Goal: Task Accomplishment & Management: Use online tool/utility

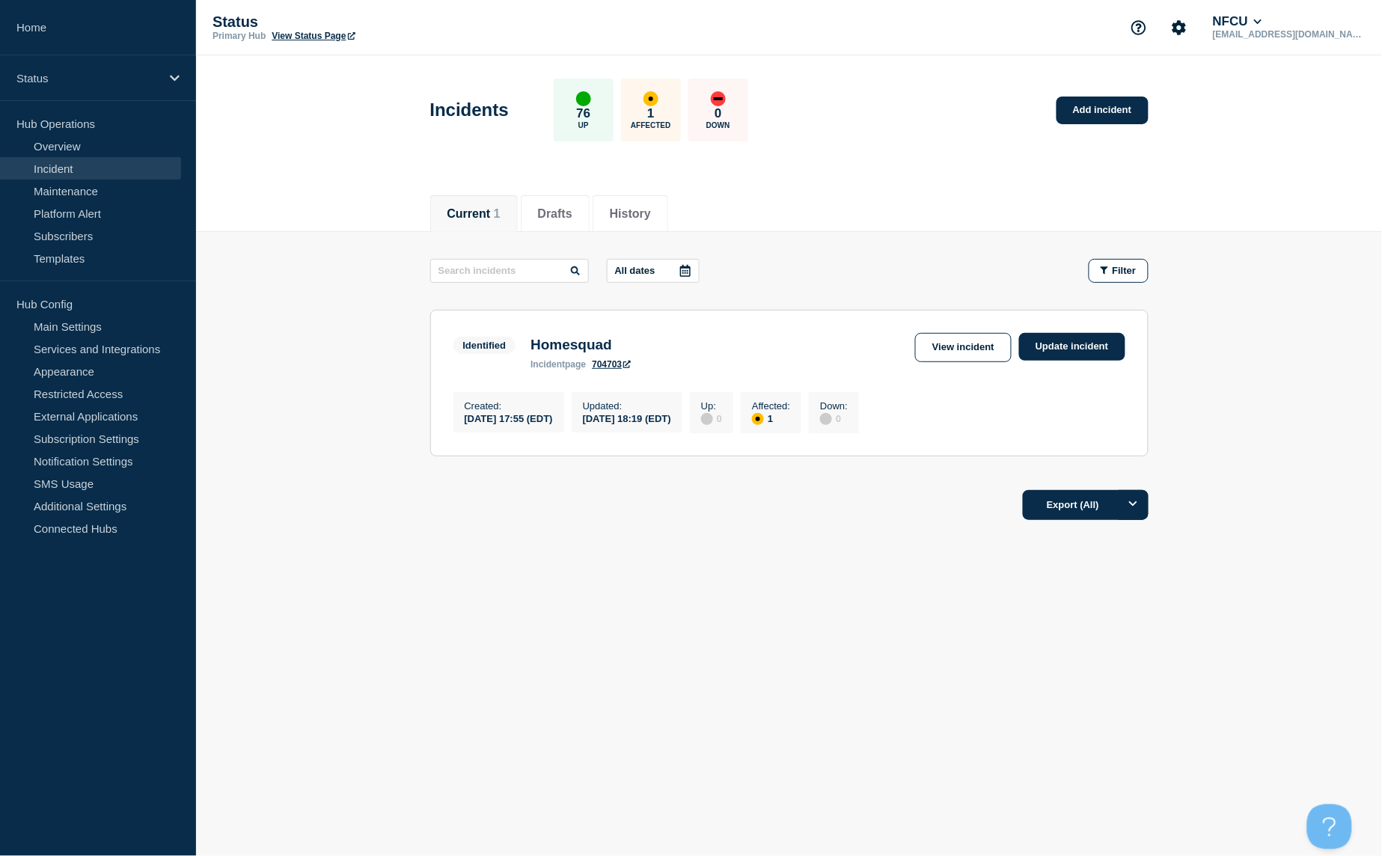
click at [58, 169] on link "Incident" at bounding box center [90, 168] width 181 height 22
click at [1106, 109] on link "Add incident" at bounding box center [1103, 111] width 92 height 28
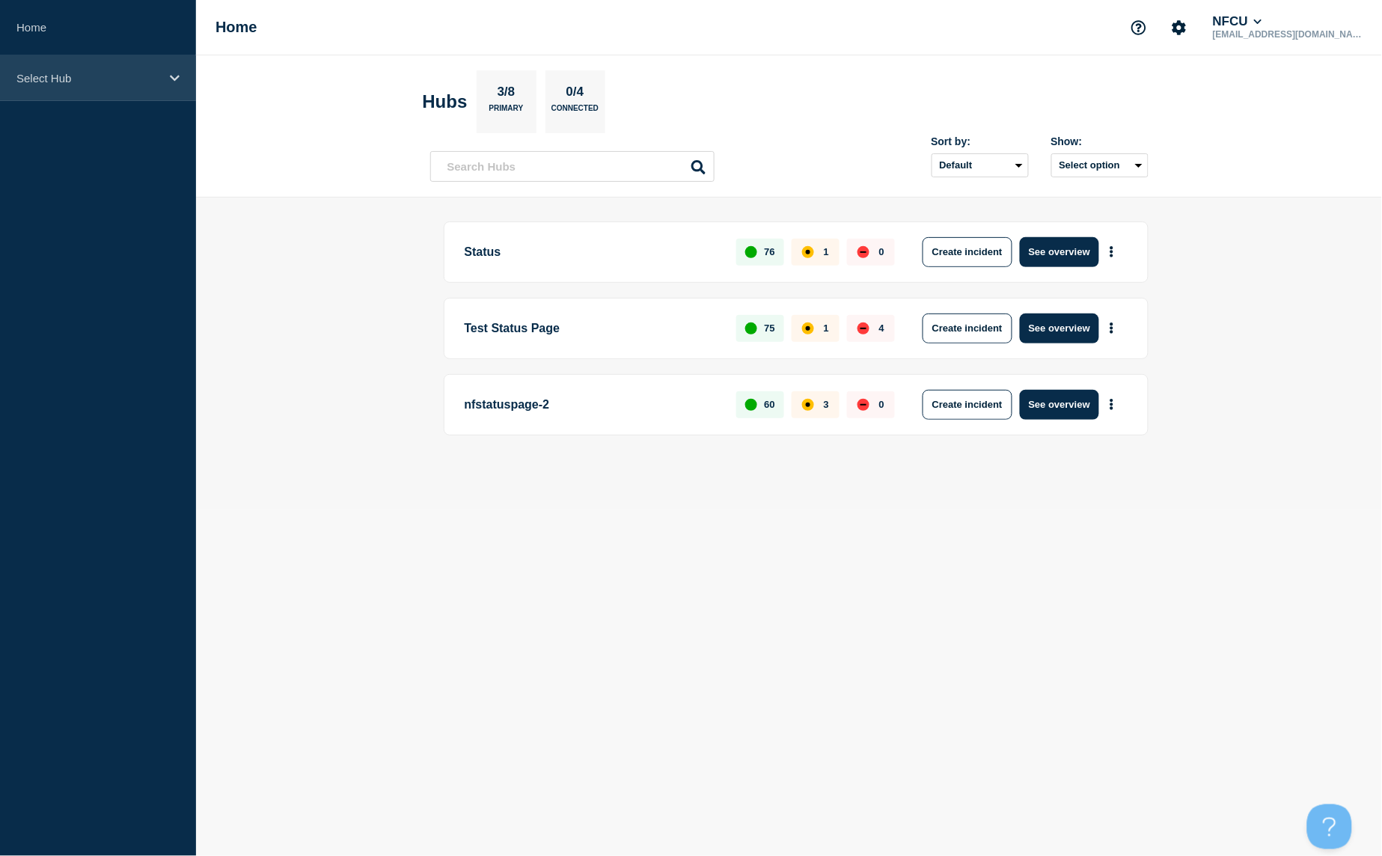
click at [162, 76] on div "Select Hub" at bounding box center [98, 78] width 196 height 46
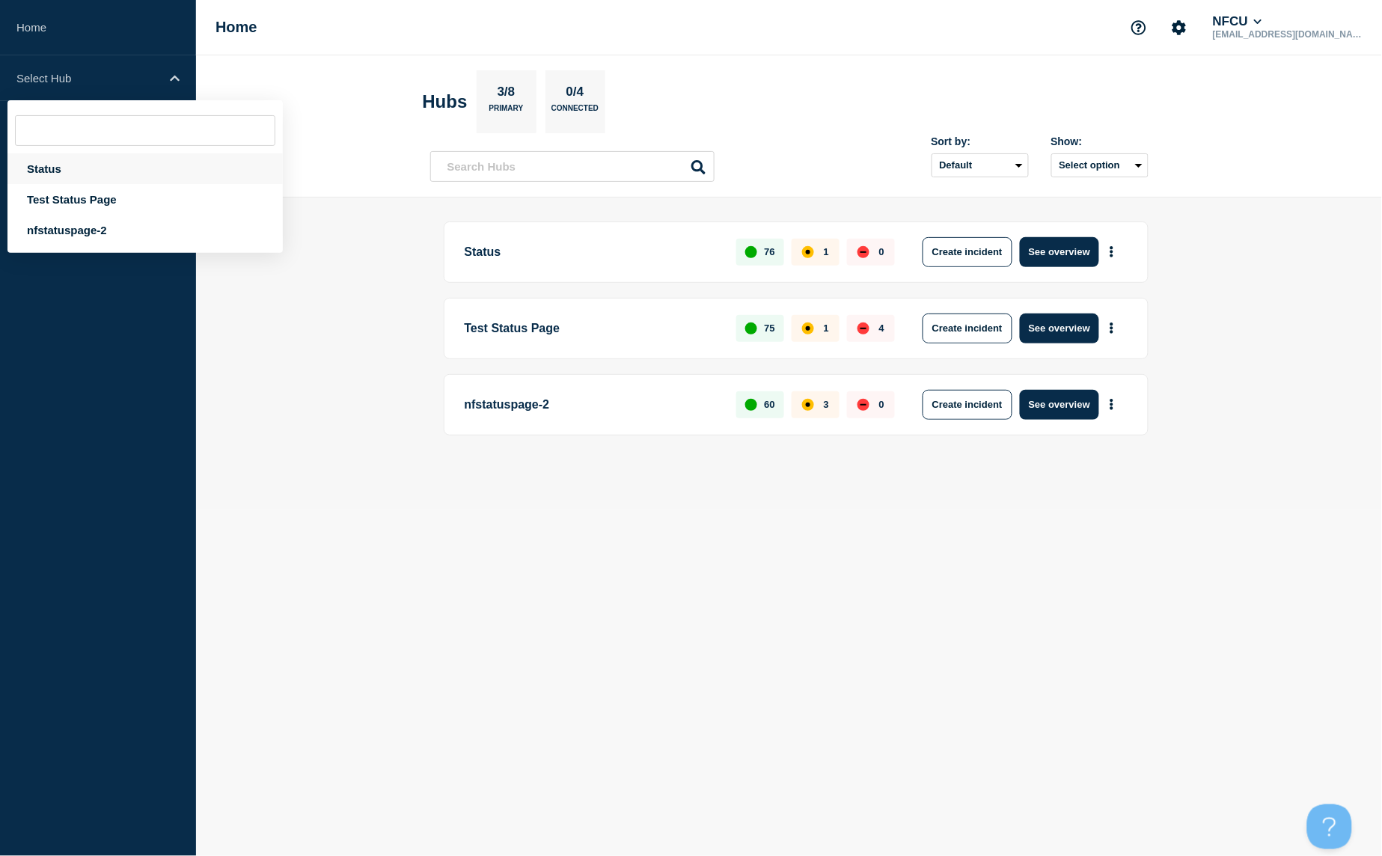
click at [61, 168] on div "Status" at bounding box center [144, 168] width 275 height 31
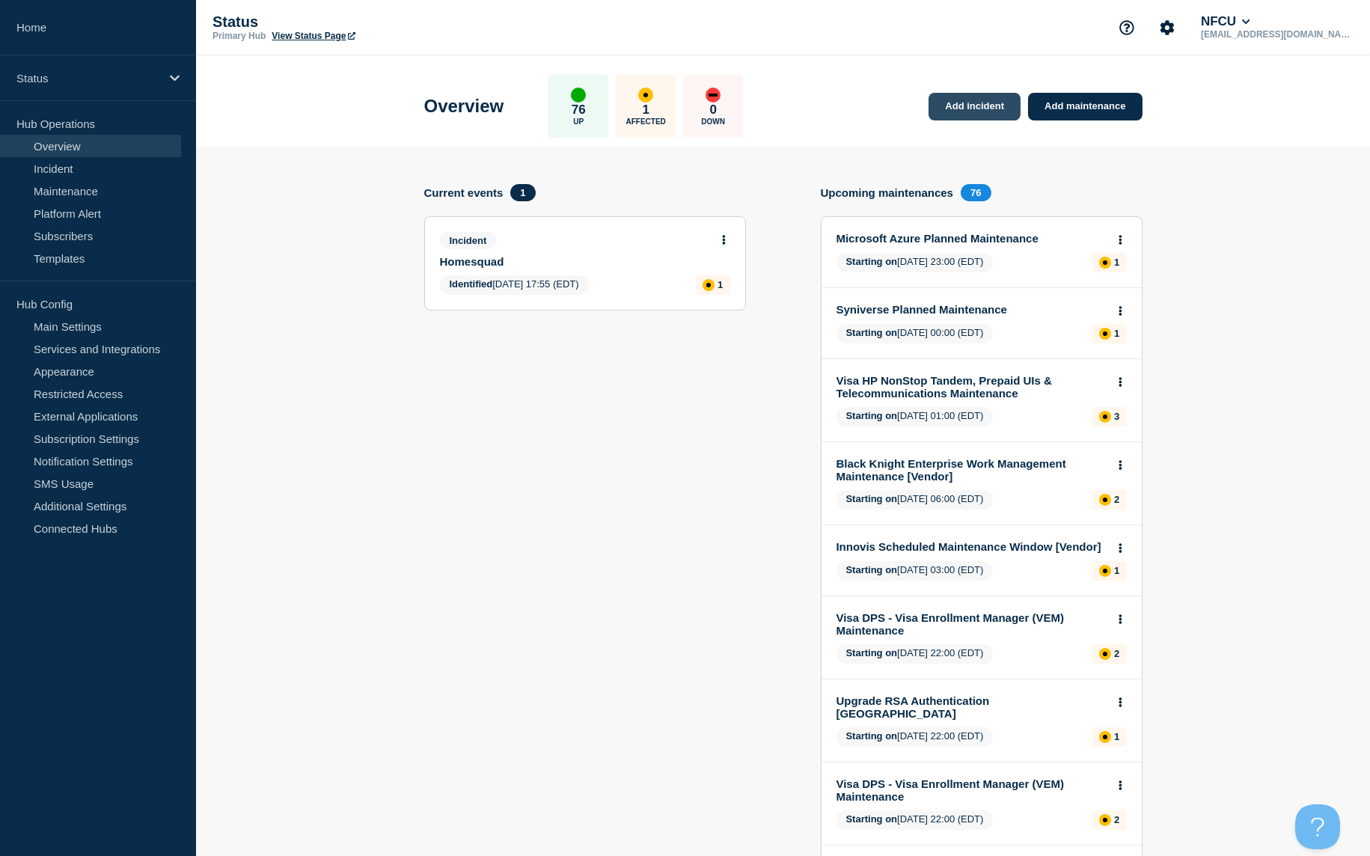
click at [985, 111] on link "Add incident" at bounding box center [975, 107] width 92 height 28
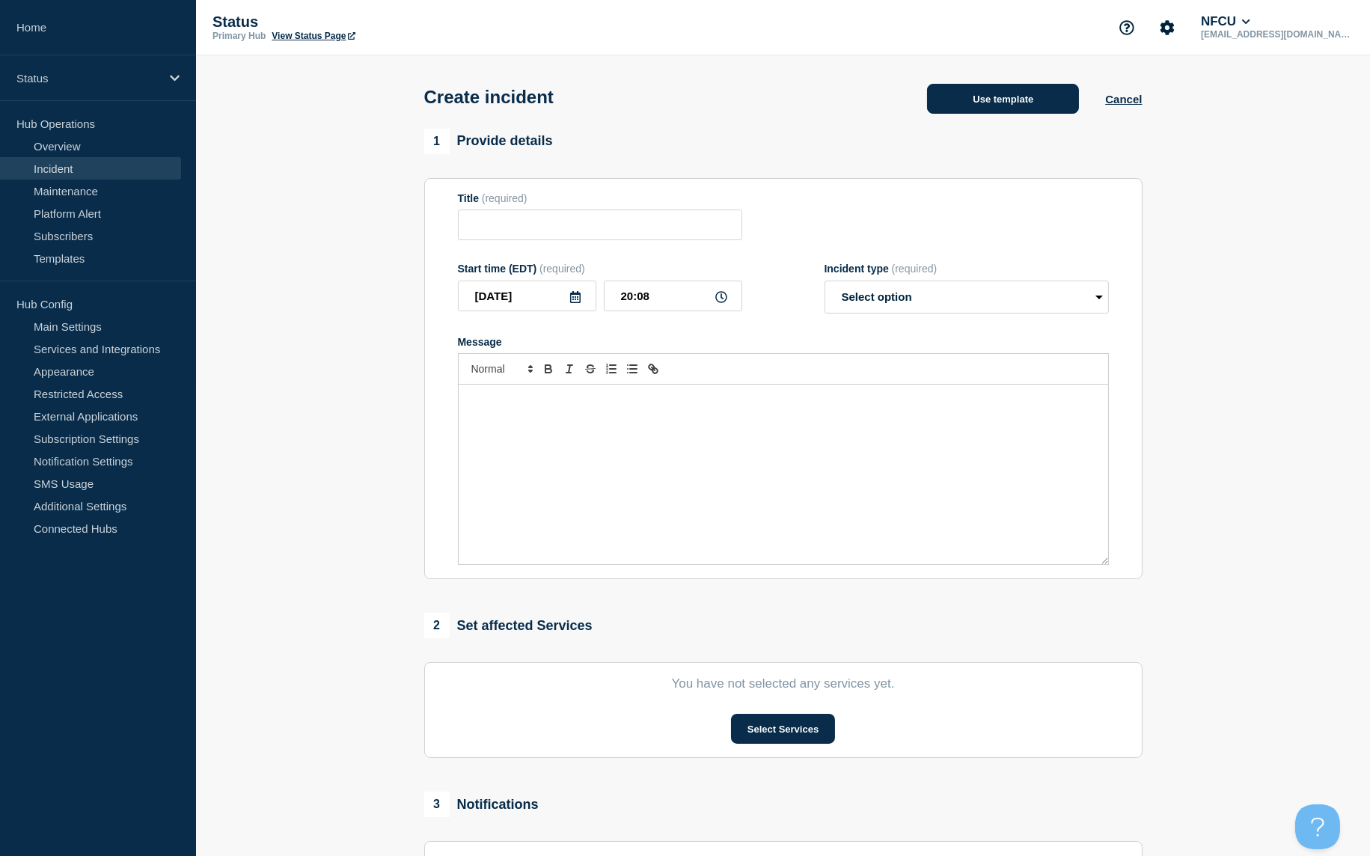
click at [1007, 106] on button "Use template" at bounding box center [1003, 99] width 152 height 30
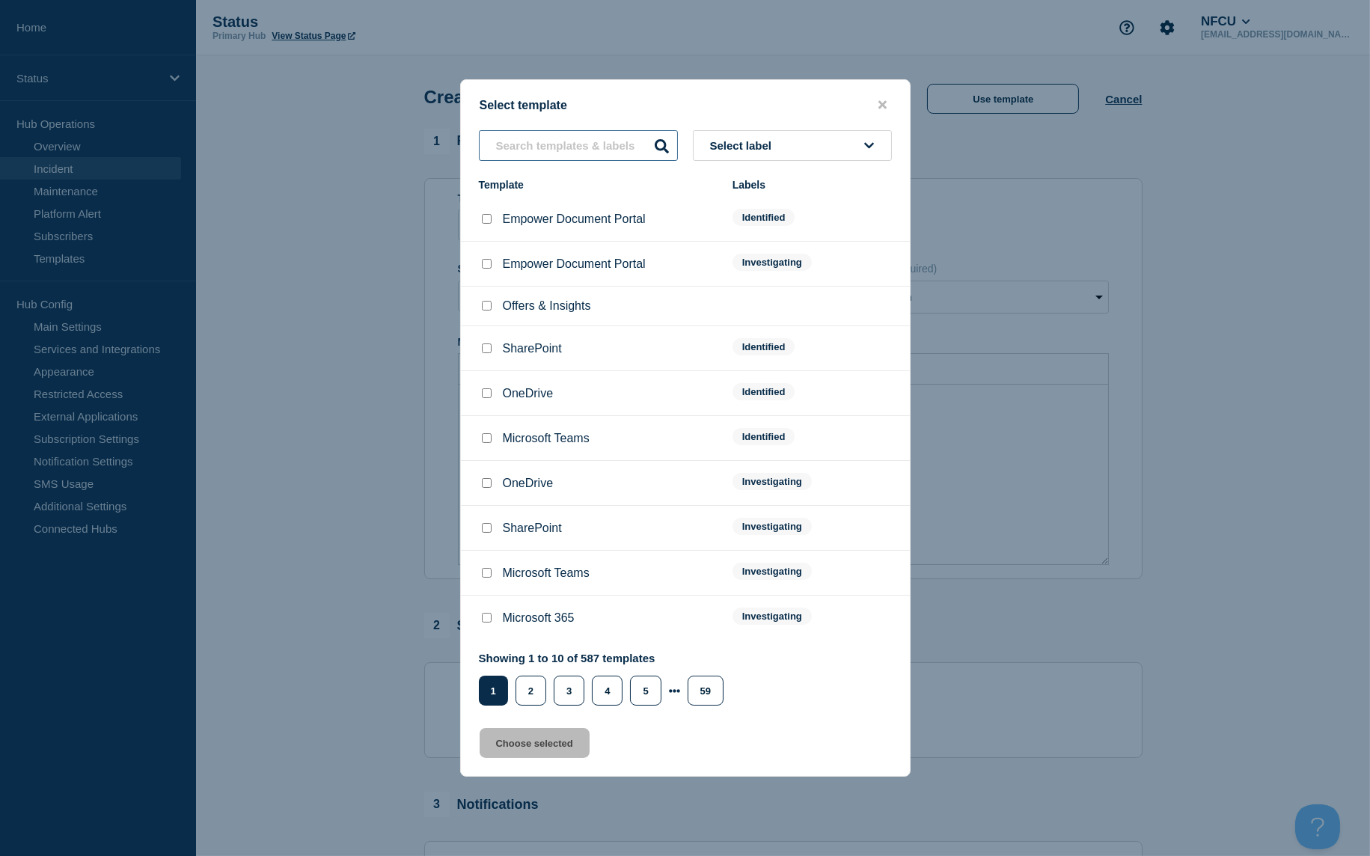
click at [560, 141] on input "text" at bounding box center [578, 145] width 199 height 31
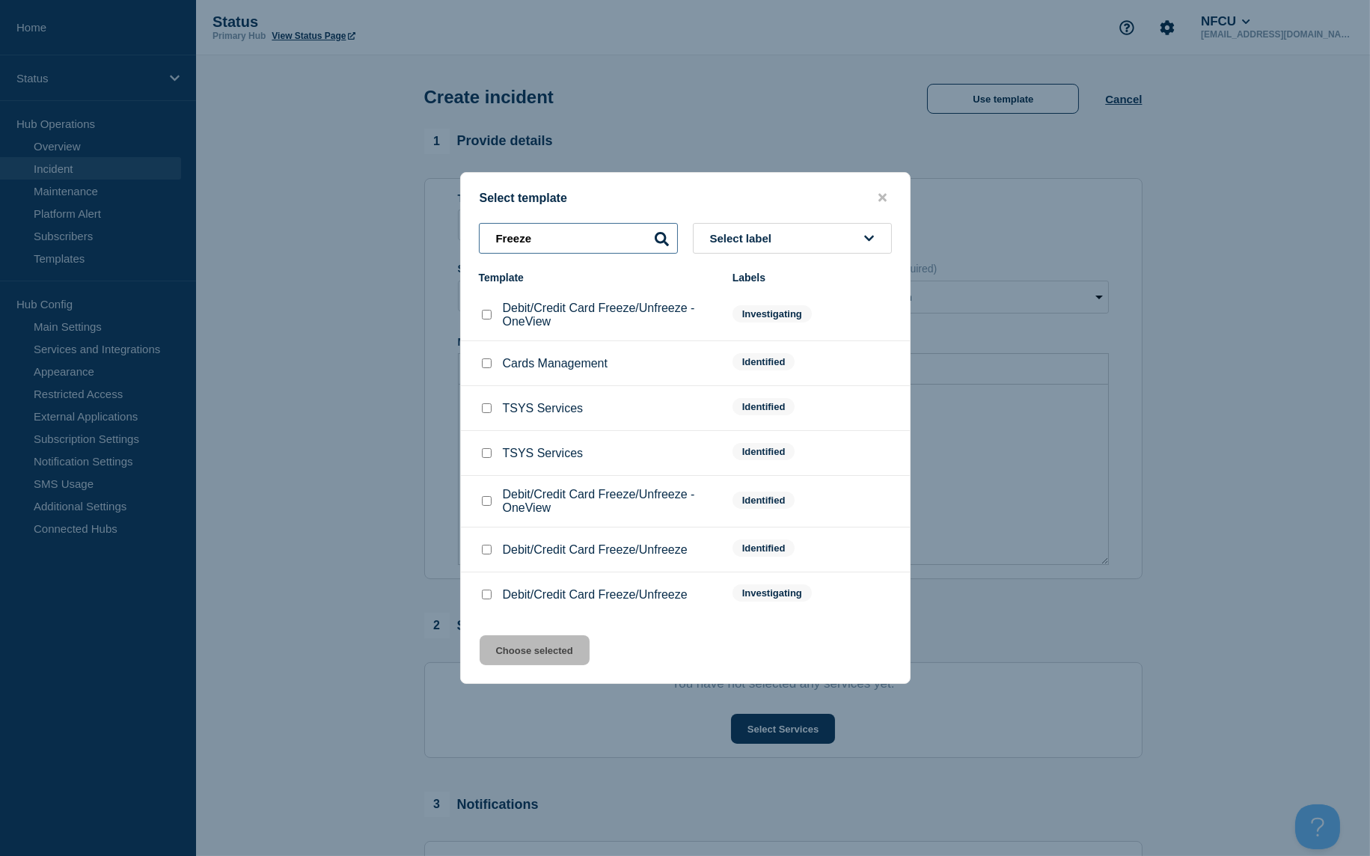
type input "Freeze"
click at [484, 594] on input "Debit/Credit Card Freeze/Unfreeze checkbox" at bounding box center [487, 595] width 10 height 10
checkbox input "true"
click at [522, 647] on button "Choose selected" at bounding box center [535, 650] width 110 height 30
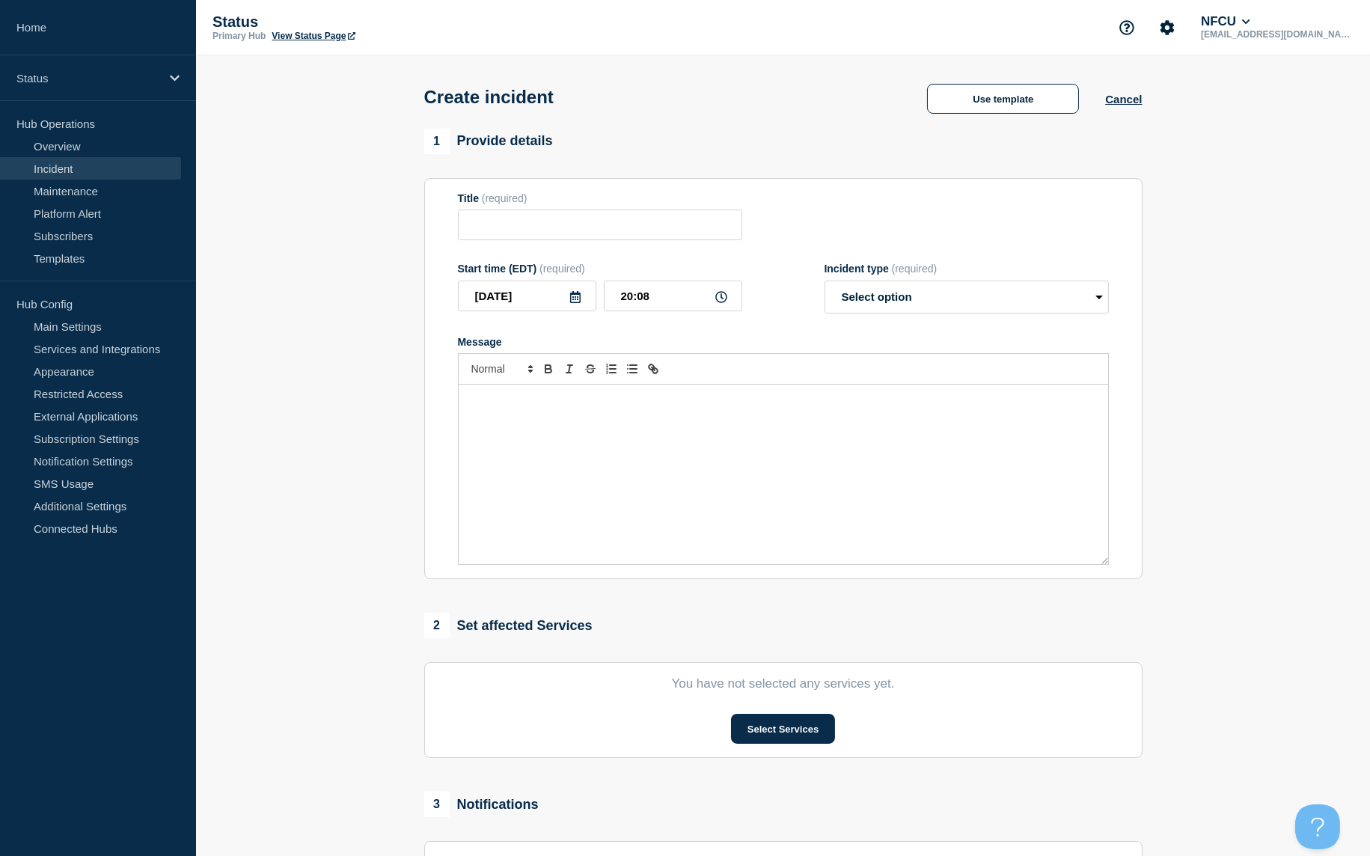
type input "Debit/Credit Card Freeze/Unfreeze"
select select "investigating"
radio input "false"
radio input "true"
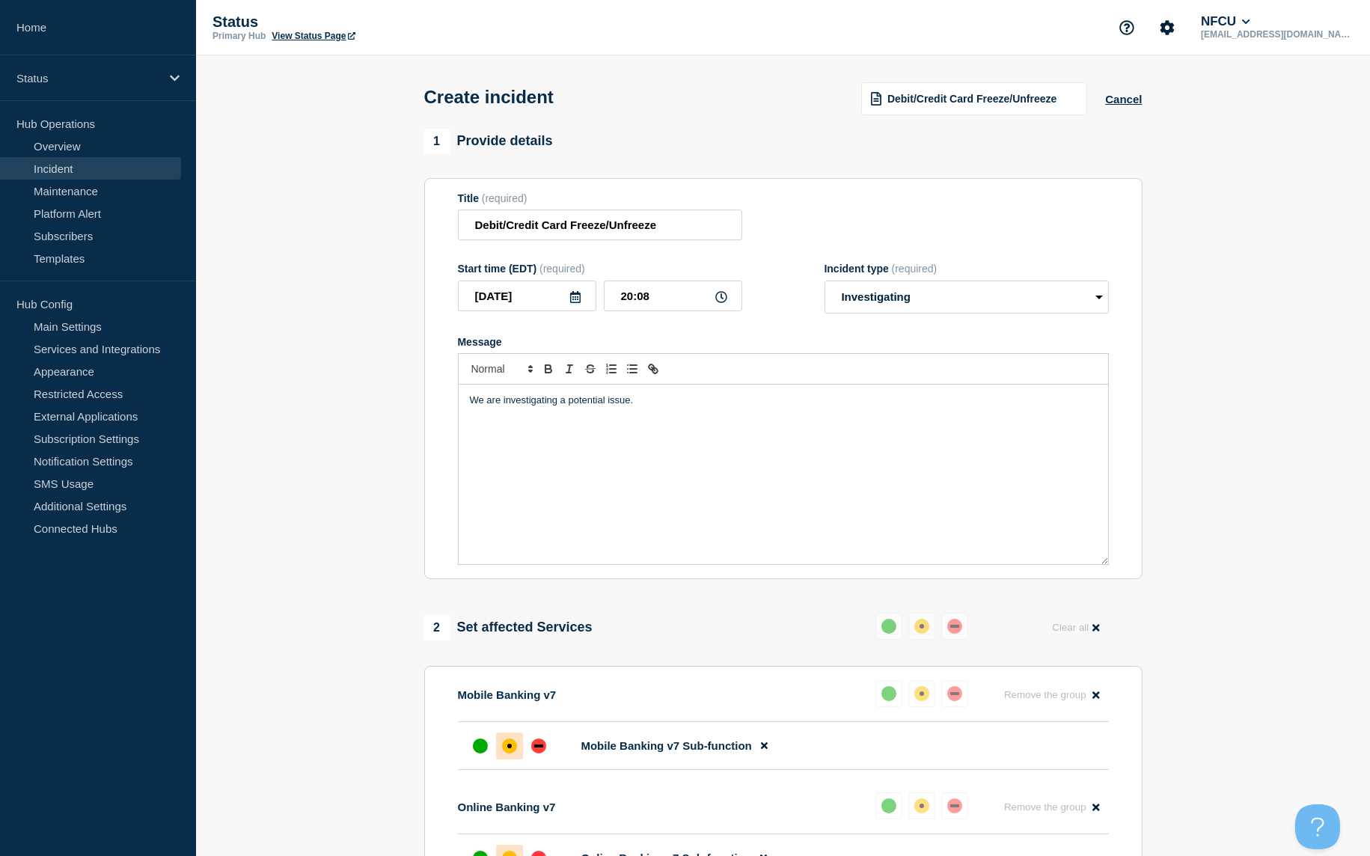
click at [46, 167] on link "Incident" at bounding box center [90, 168] width 181 height 22
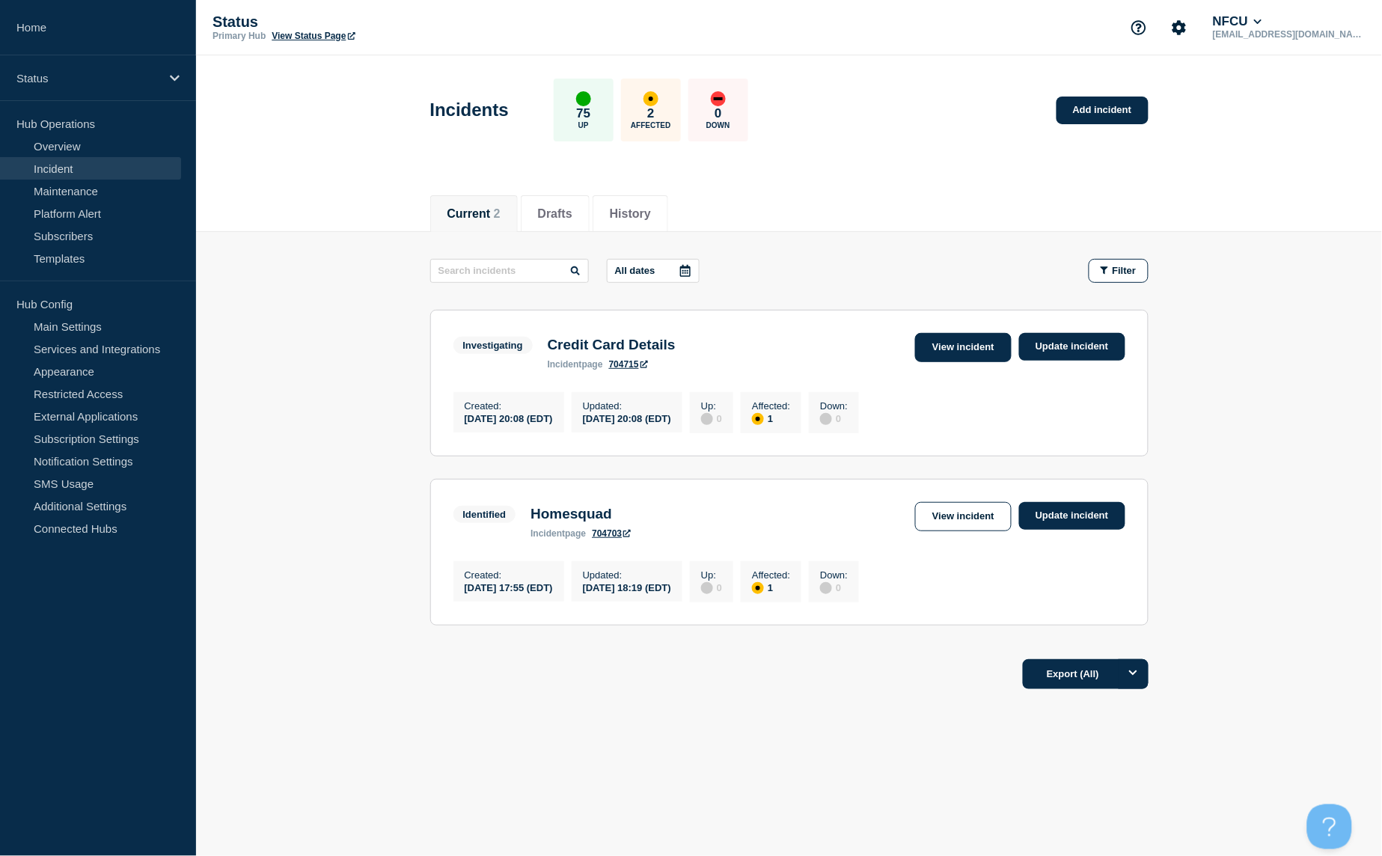
click at [968, 353] on link "View incident" at bounding box center [963, 347] width 97 height 29
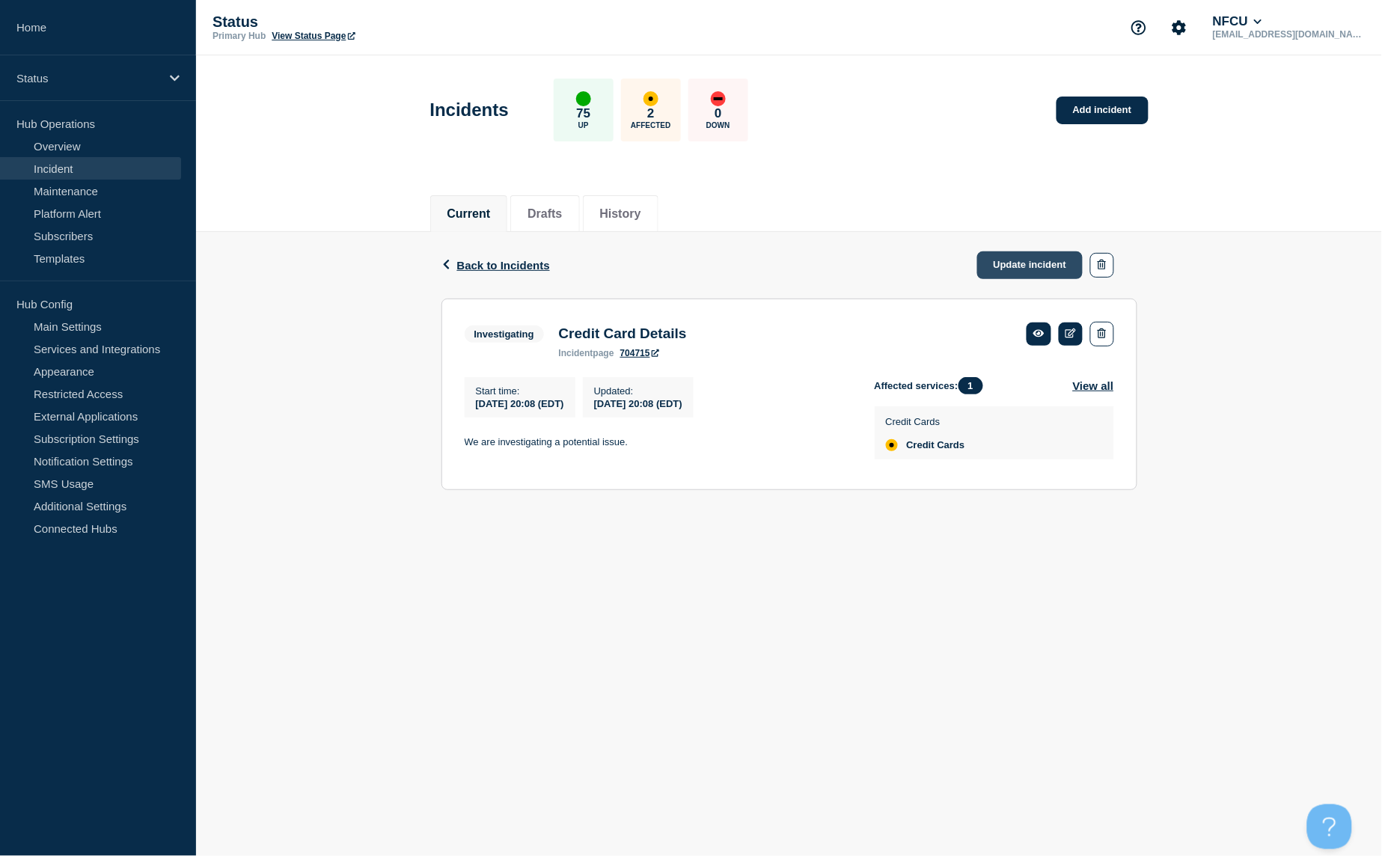
drag, startPoint x: 1039, startPoint y: 260, endPoint x: 1037, endPoint y: 267, distance: 7.8
click at [1039, 260] on link "Update incident" at bounding box center [1030, 265] width 106 height 28
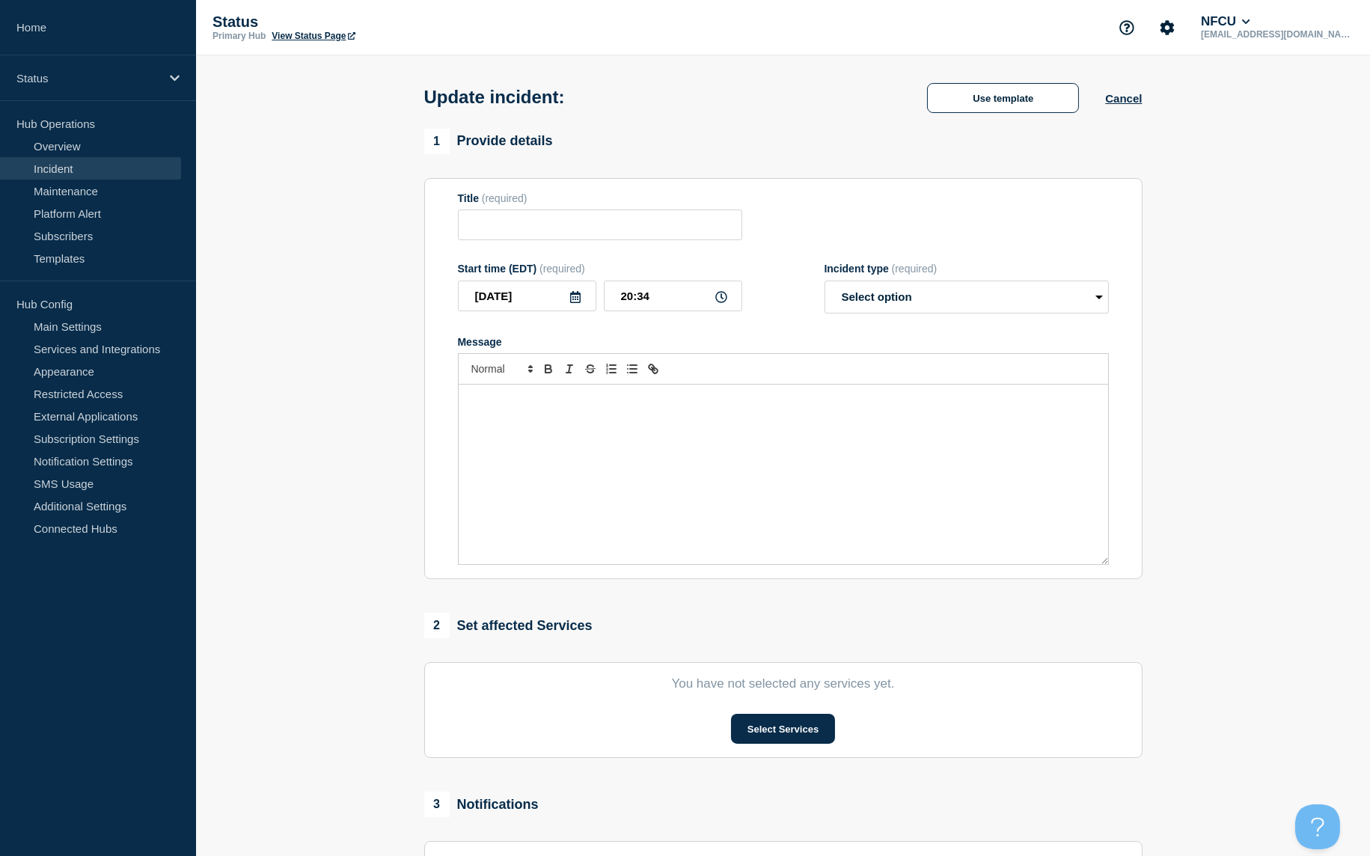
type input "Credit Card Details"
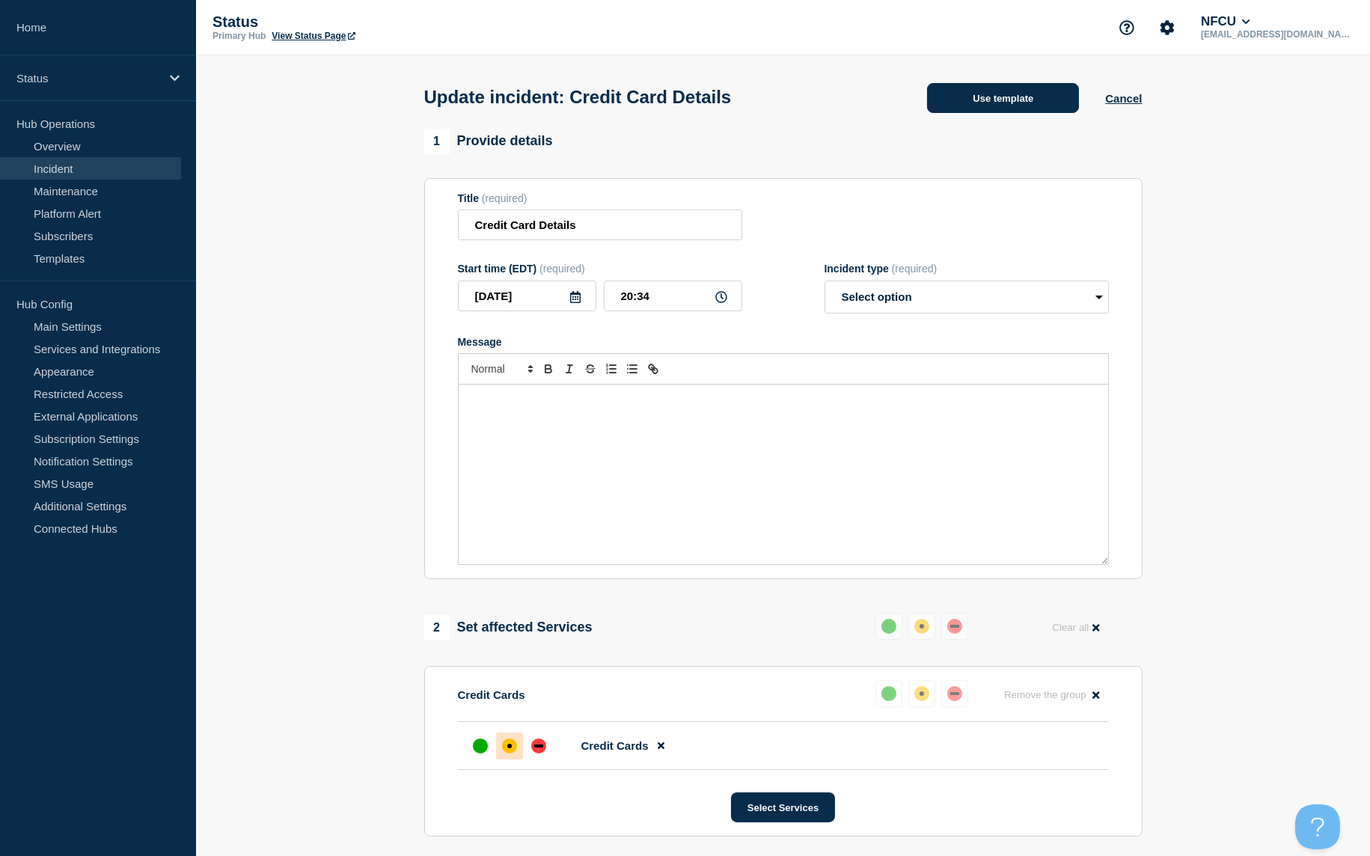
click at [1000, 107] on button "Use template" at bounding box center [1003, 98] width 152 height 30
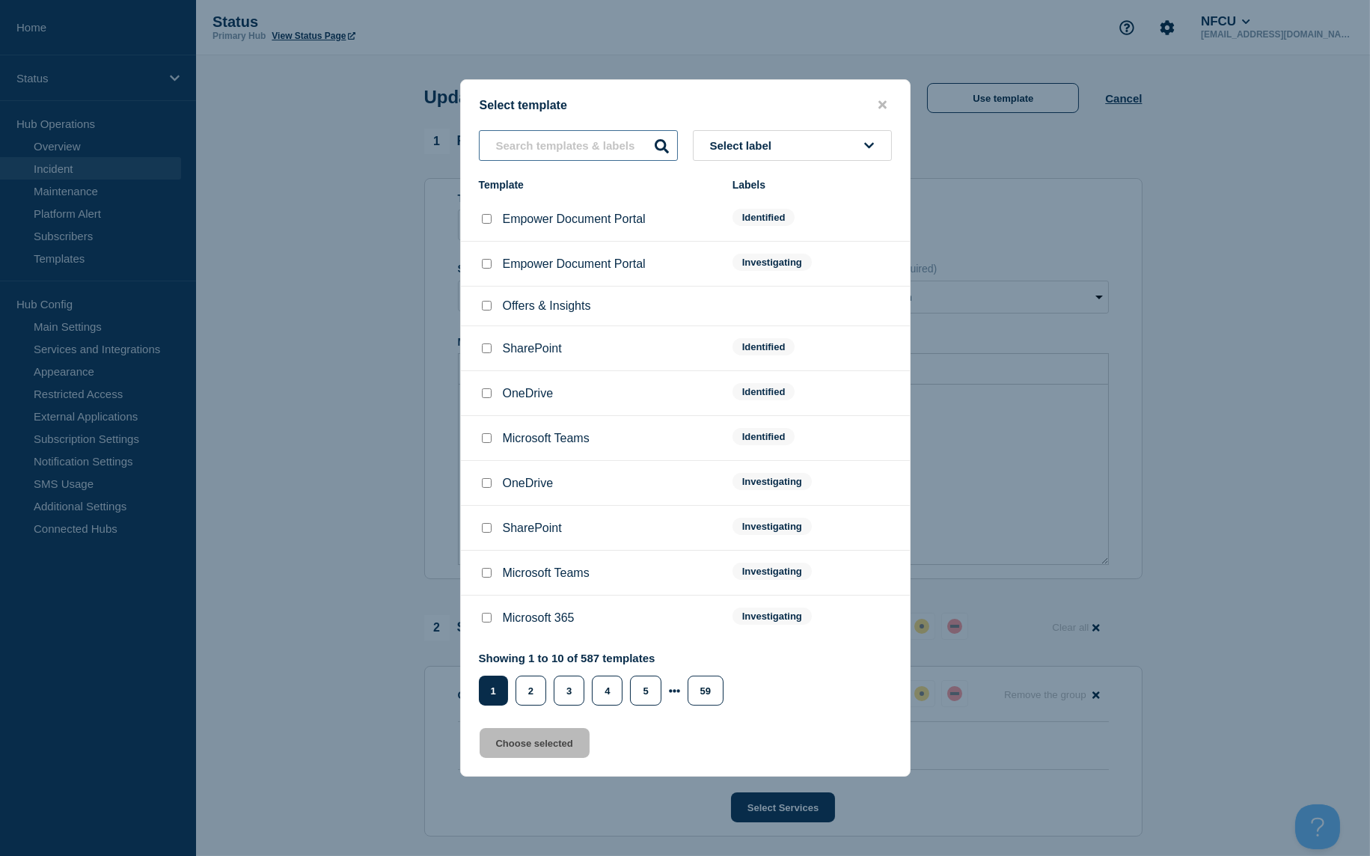
drag, startPoint x: 581, startPoint y: 152, endPoint x: 573, endPoint y: 150, distance: 7.8
click at [579, 151] on input "text" at bounding box center [578, 145] width 199 height 31
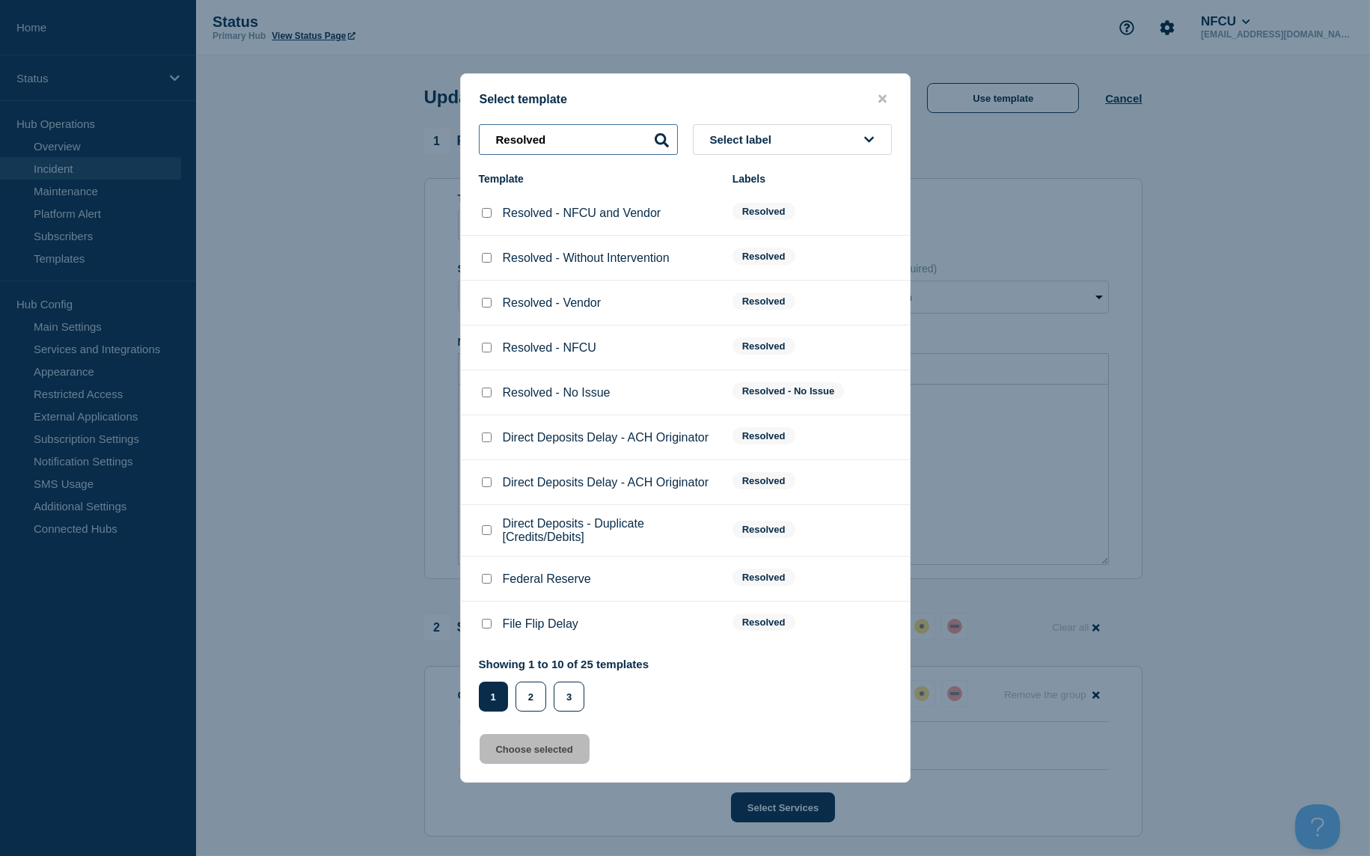
type input "Resolved"
click at [488, 262] on input "Resolved - Without Intervention checkbox" at bounding box center [487, 258] width 10 height 10
checkbox input "true"
click at [558, 745] on button "Choose selected" at bounding box center [535, 749] width 110 height 30
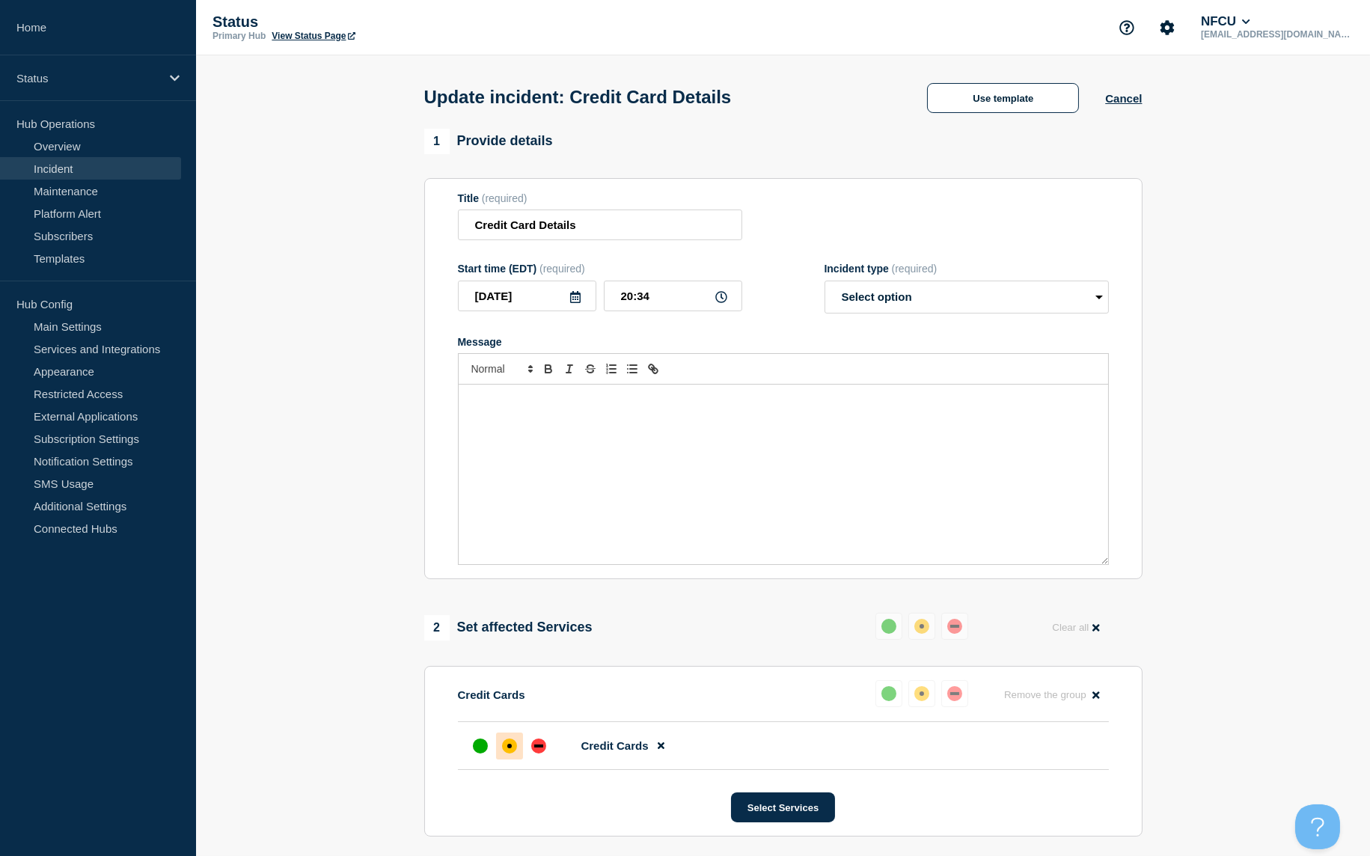
select select "resolved"
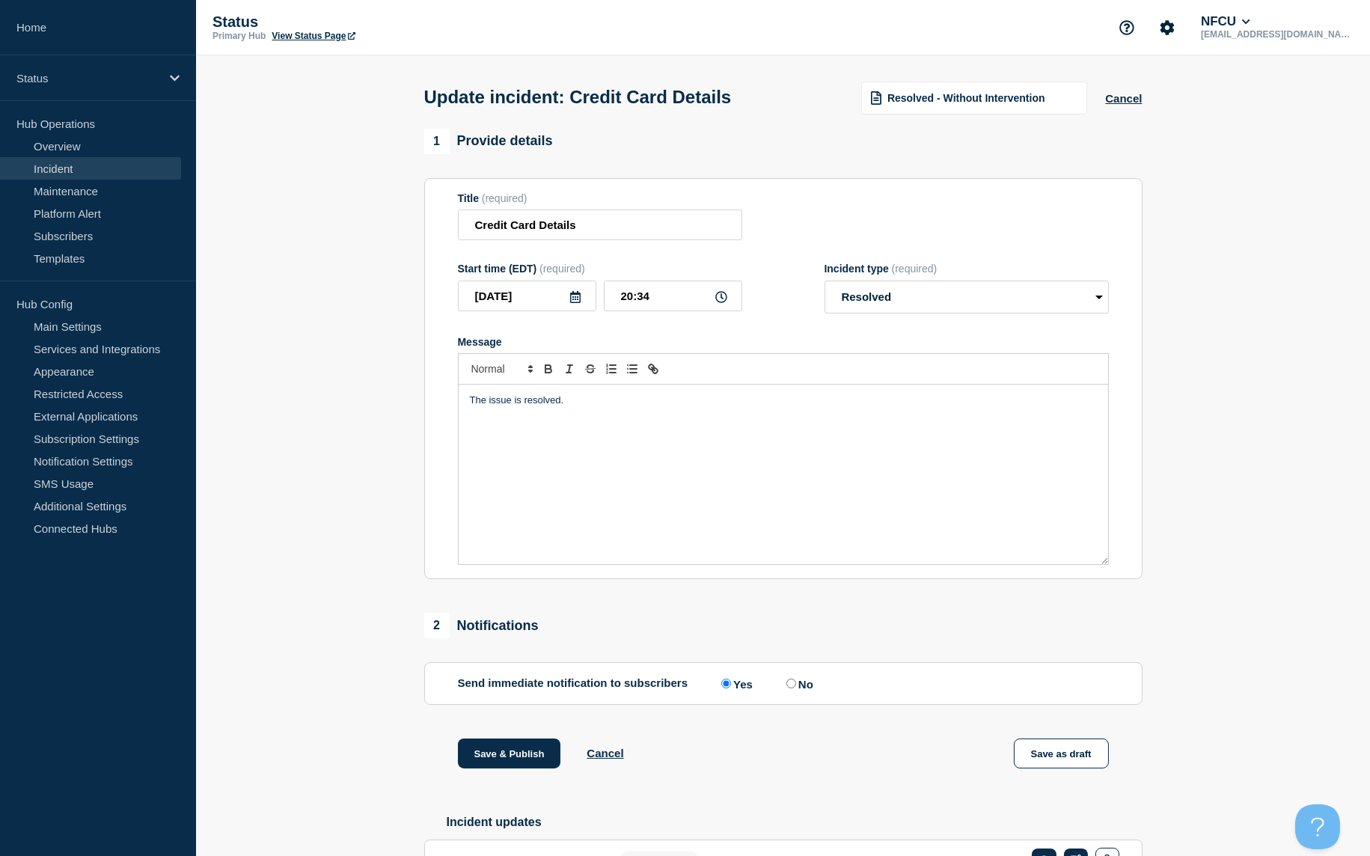
click at [792, 696] on section "Send immediate notification to subscribers Send immediate notification to subsc…" at bounding box center [783, 683] width 719 height 43
click at [791, 689] on input "No" at bounding box center [792, 684] width 10 height 10
radio input "true"
radio input "false"
click at [492, 763] on button "Save & Publish" at bounding box center [509, 754] width 103 height 30
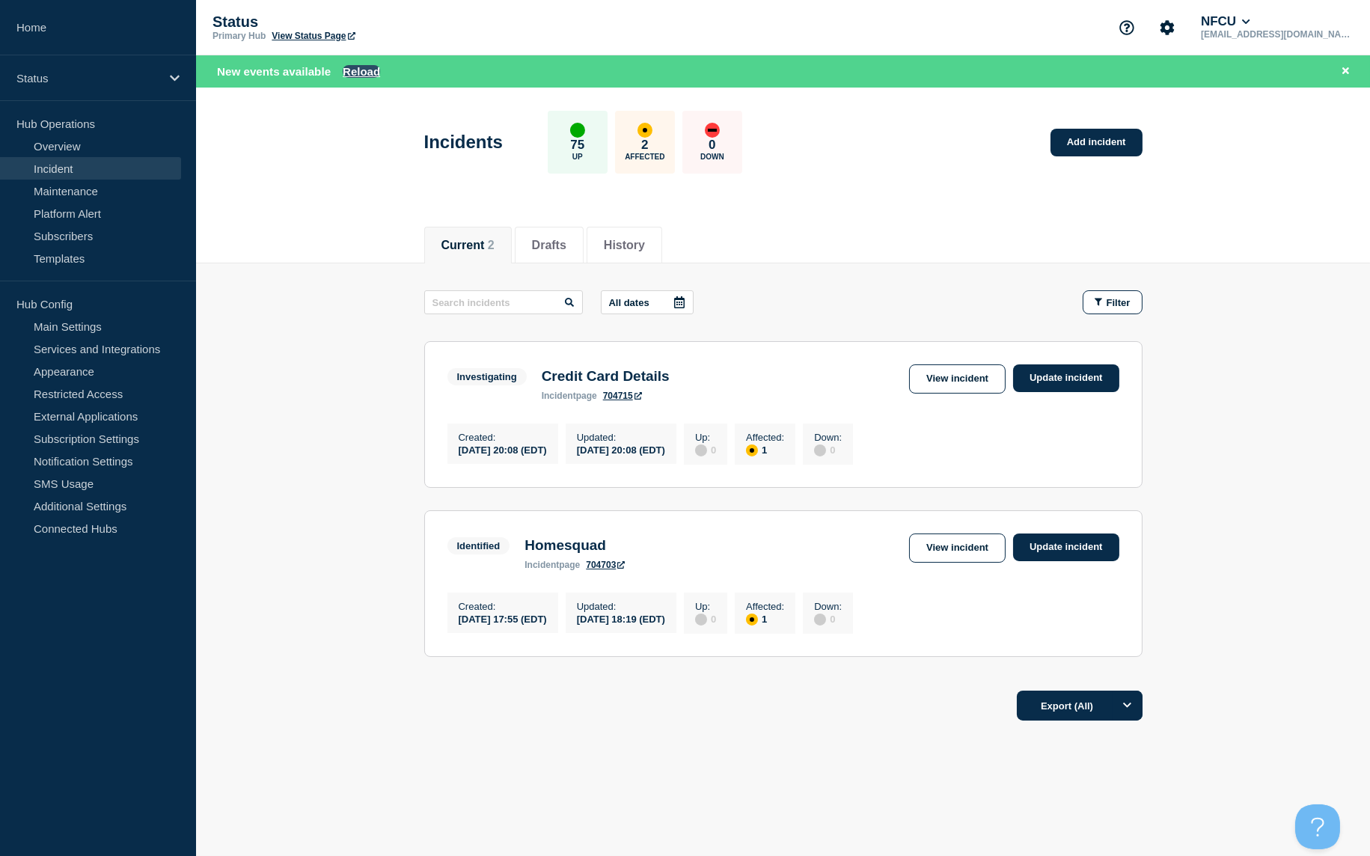
click at [364, 76] on button "Reload" at bounding box center [361, 71] width 37 height 13
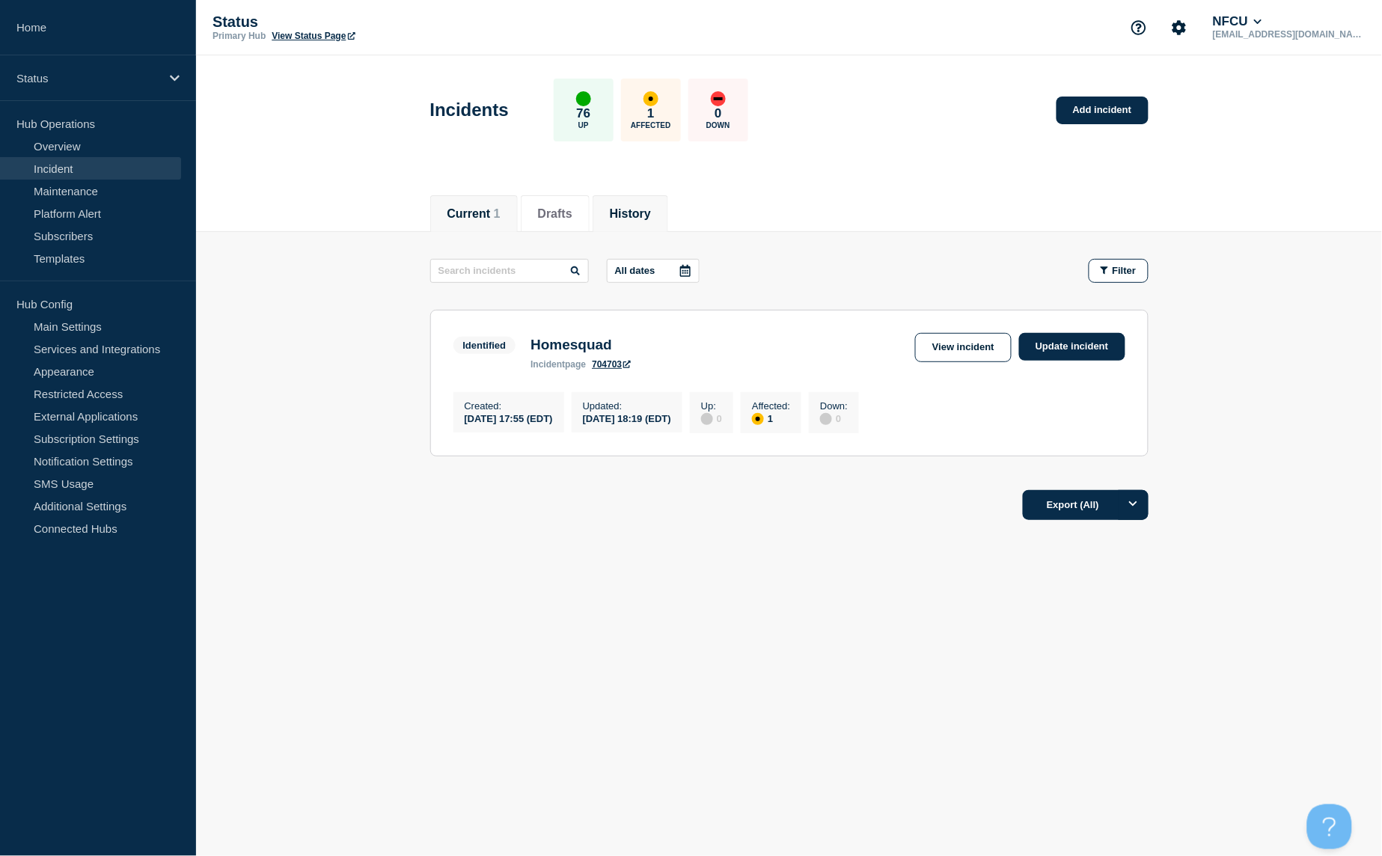
click at [641, 217] on button "History" at bounding box center [630, 213] width 41 height 13
